Goal: Information Seeking & Learning: Learn about a topic

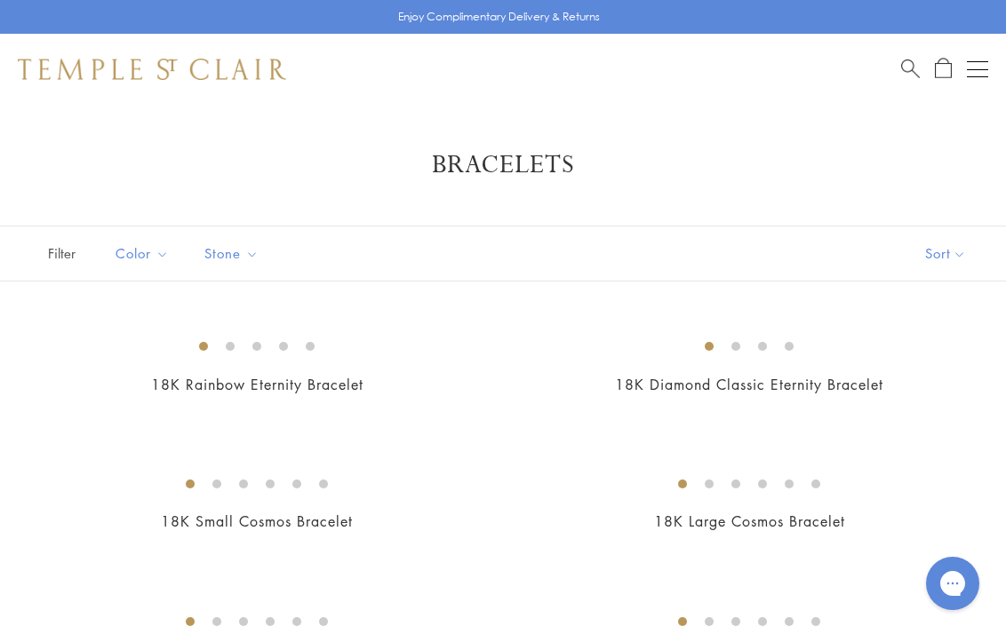
click at [906, 67] on span "Search" at bounding box center [910, 67] width 19 height 19
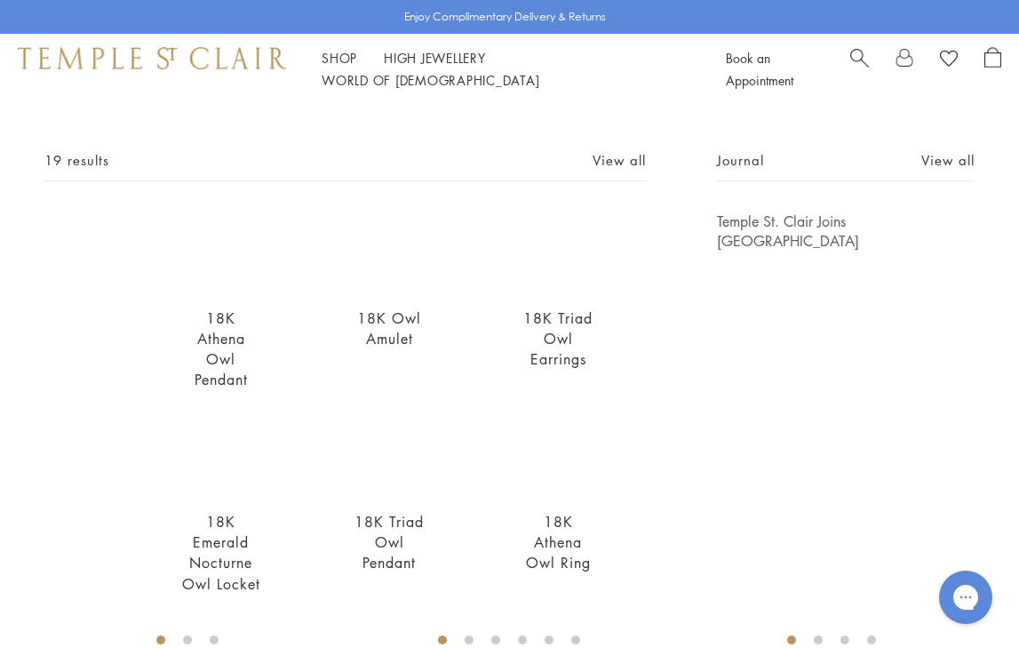
scroll to position [66, 0]
type input "***"
click at [934, 161] on link "View all" at bounding box center [947, 159] width 53 height 20
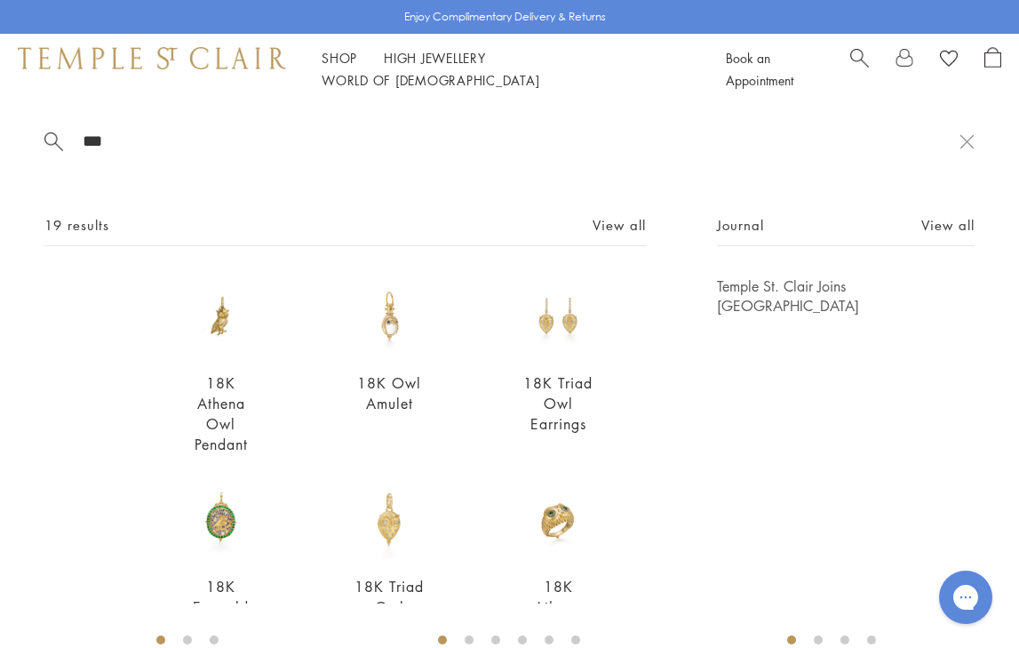
scroll to position [0, 0]
click at [218, 324] on img at bounding box center [221, 316] width 80 height 80
click at [398, 356] on div "18K Owl Amulet From $5,900" at bounding box center [390, 357] width 80 height 163
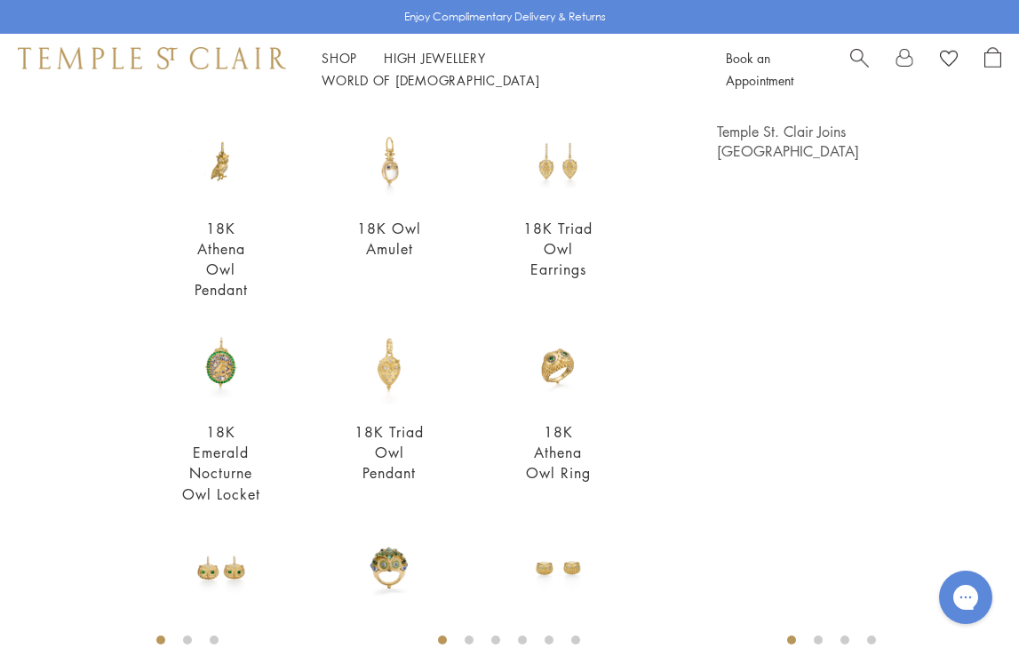
scroll to position [159, 0]
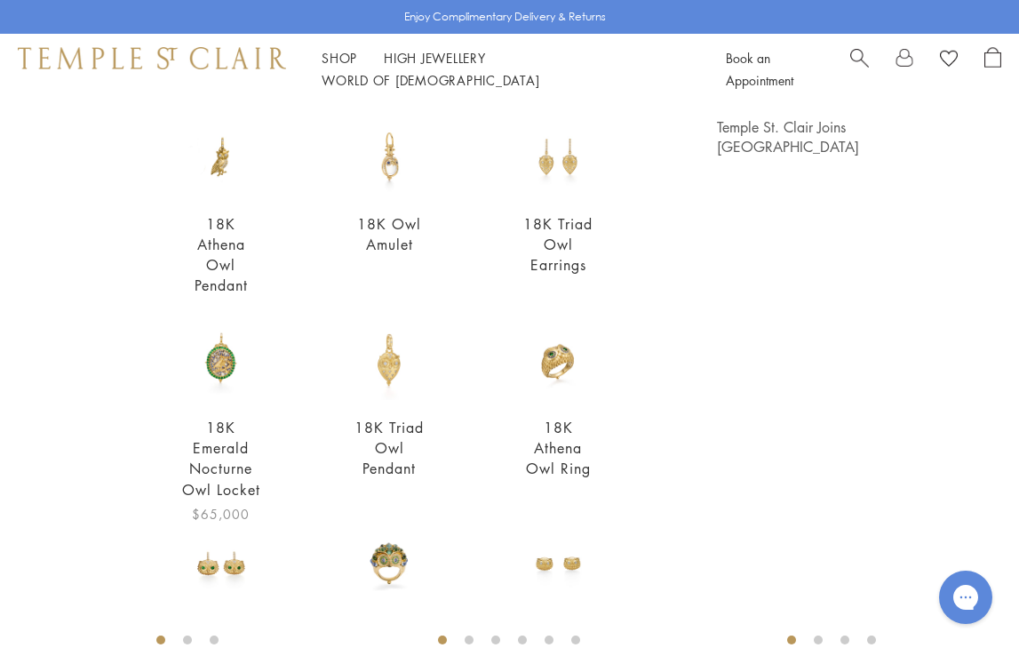
click at [216, 355] on img at bounding box center [221, 361] width 80 height 80
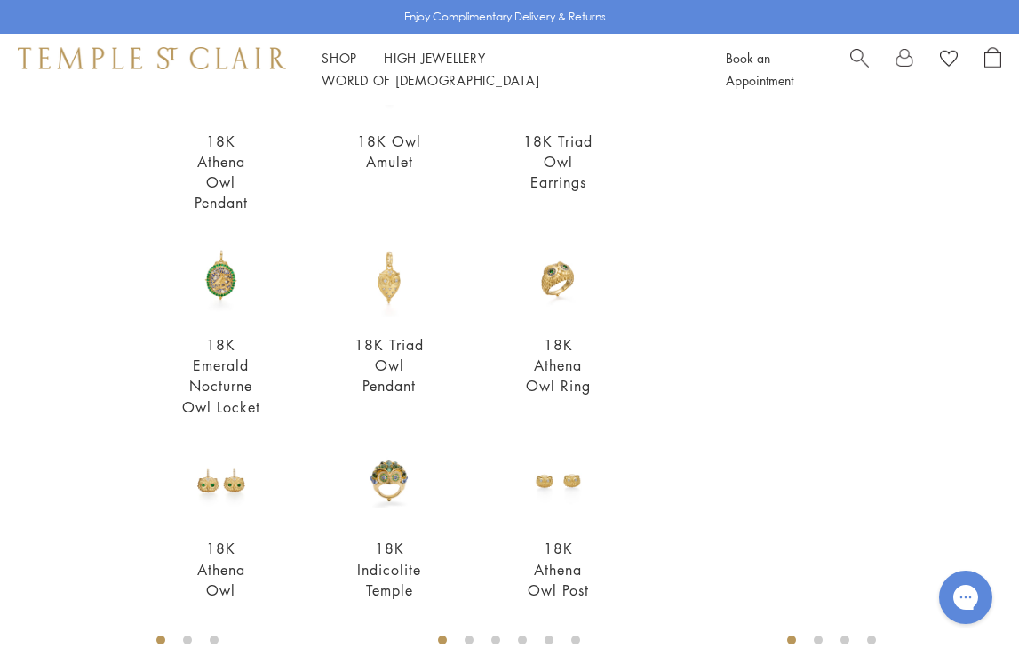
scroll to position [259, 0]
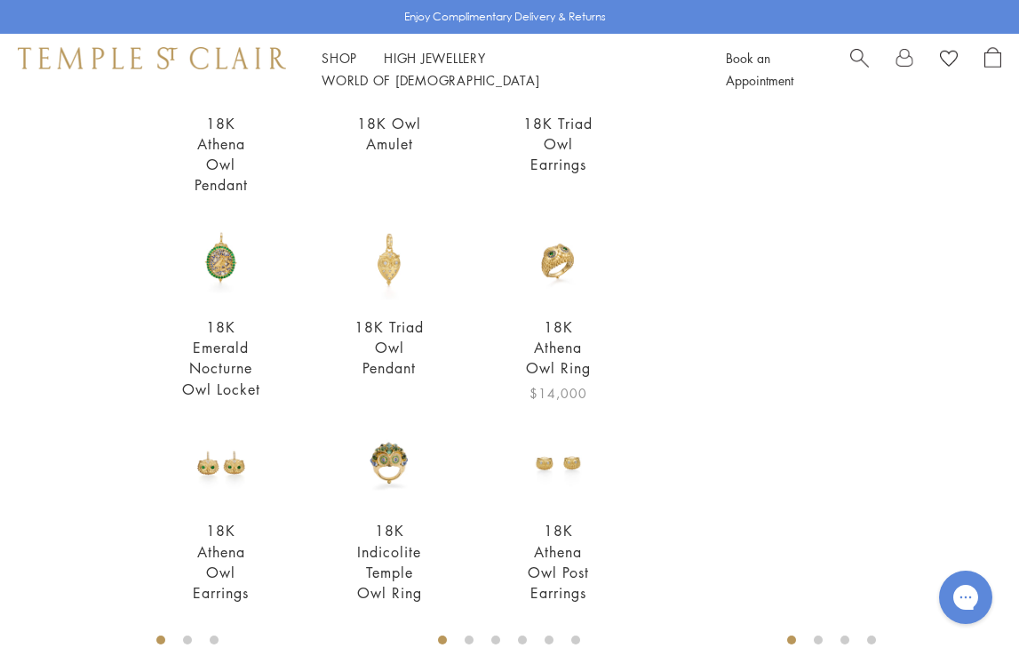
click at [555, 248] on img at bounding box center [558, 260] width 80 height 80
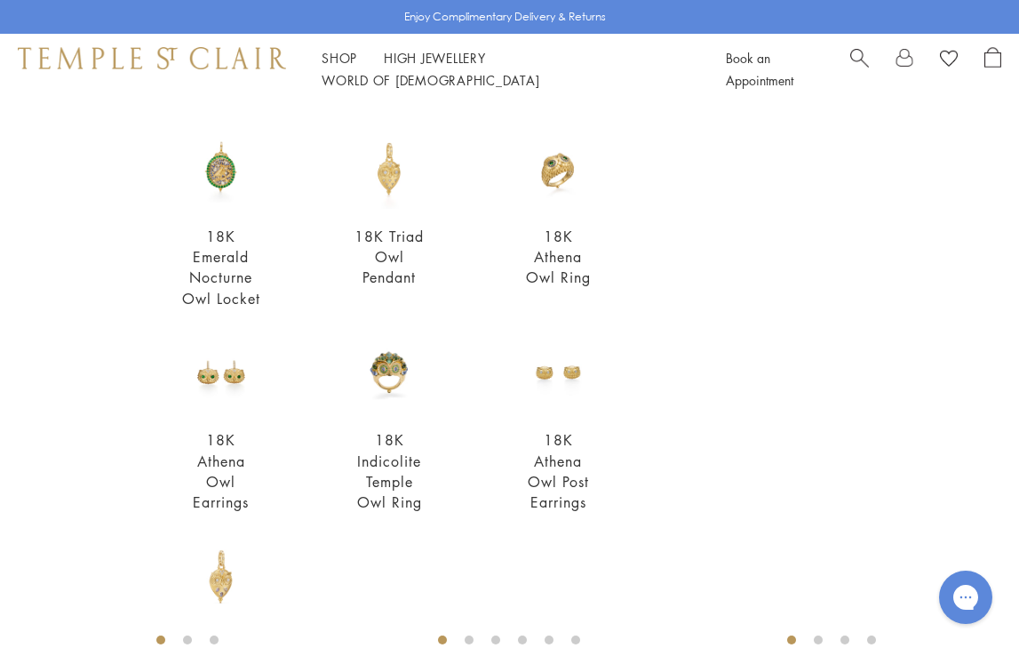
scroll to position [294, 0]
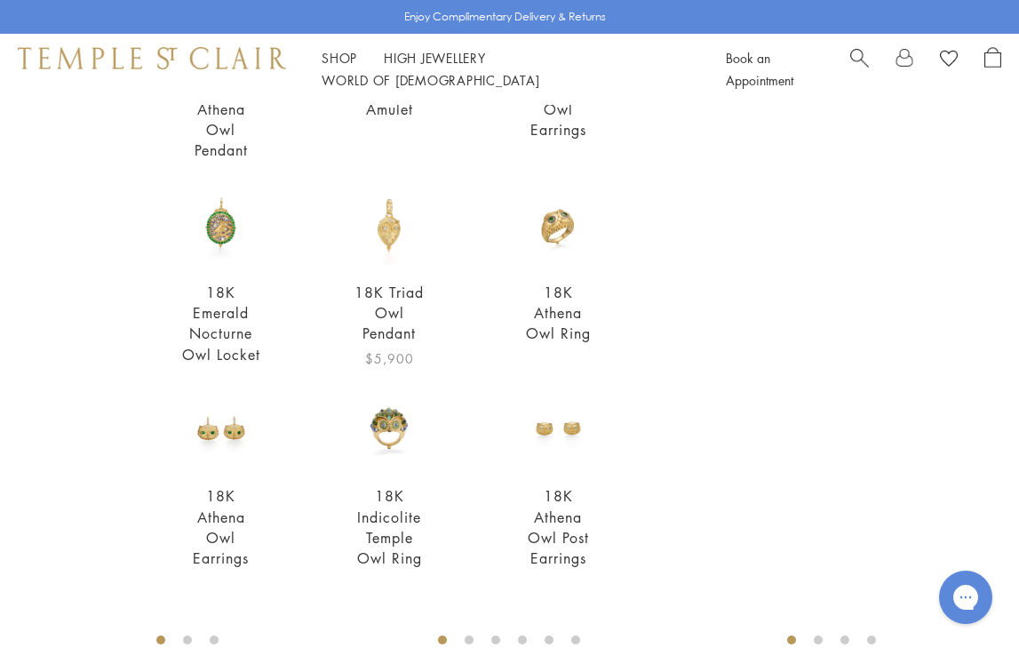
click at [379, 289] on link "18K Triad Owl Pendant" at bounding box center [389, 313] width 69 height 60
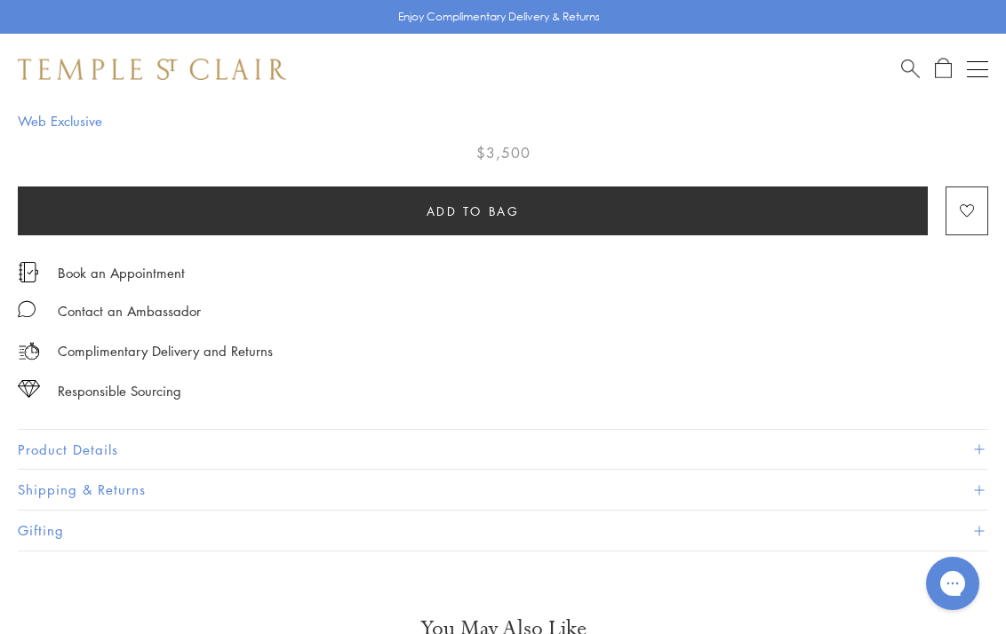
scroll to position [1031, 0]
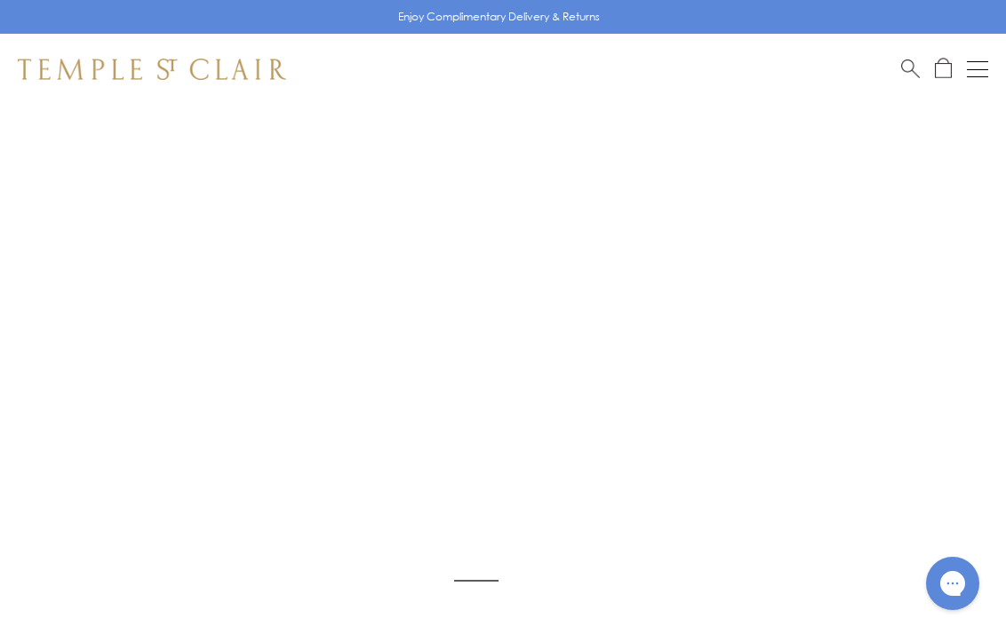
scroll to position [105, 0]
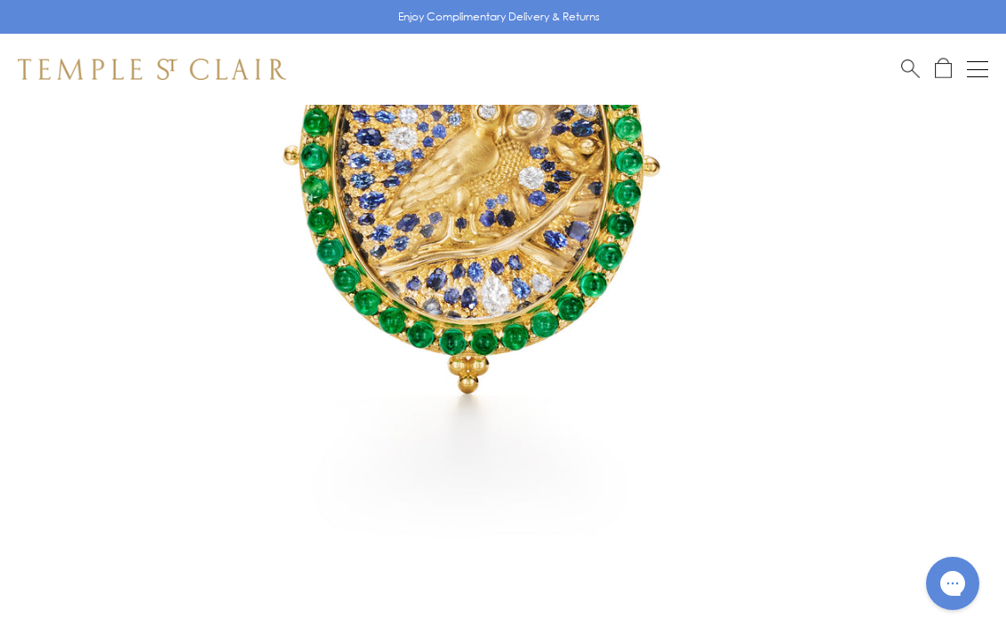
scroll to position [358, 0]
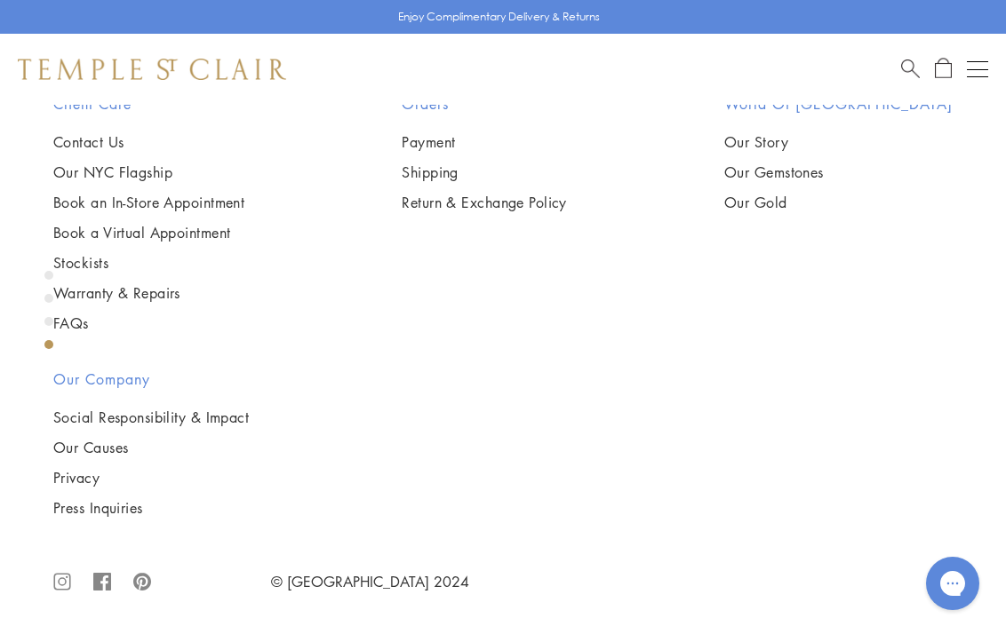
scroll to position [3251, 0]
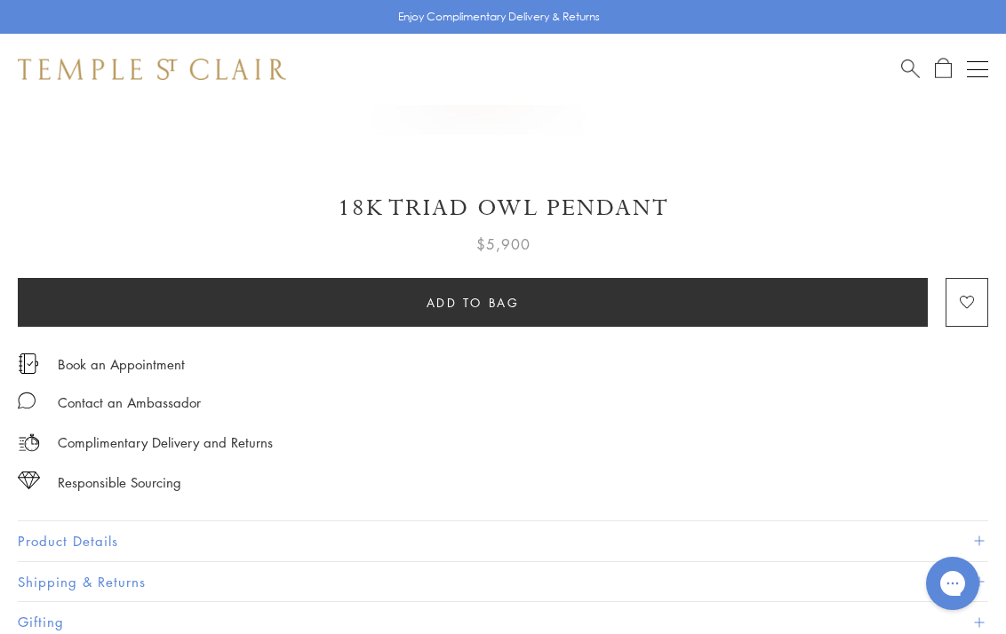
scroll to position [928, 0]
